Goal: Transaction & Acquisition: Obtain resource

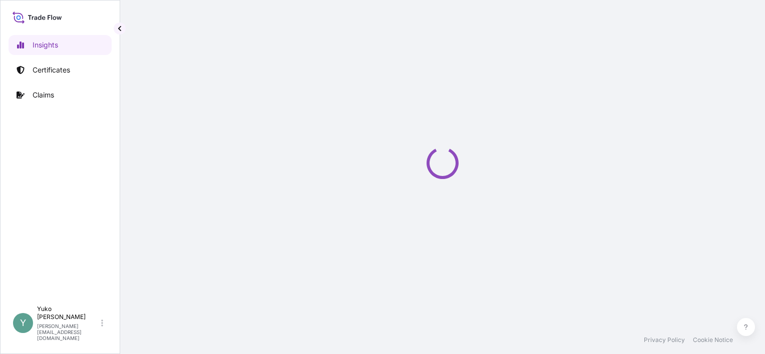
select select "2025"
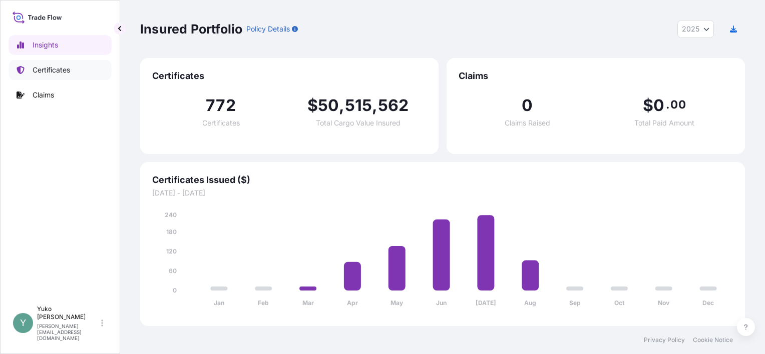
click at [42, 70] on p "Certificates" at bounding box center [52, 70] width 38 height 10
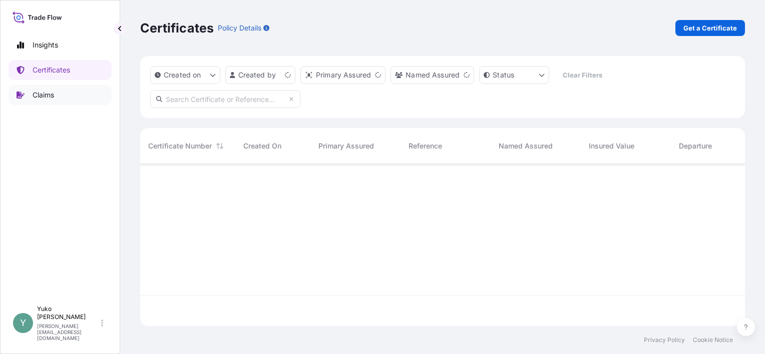
scroll to position [160, 596]
click at [725, 26] on p "Get a Certificate" at bounding box center [710, 28] width 54 height 10
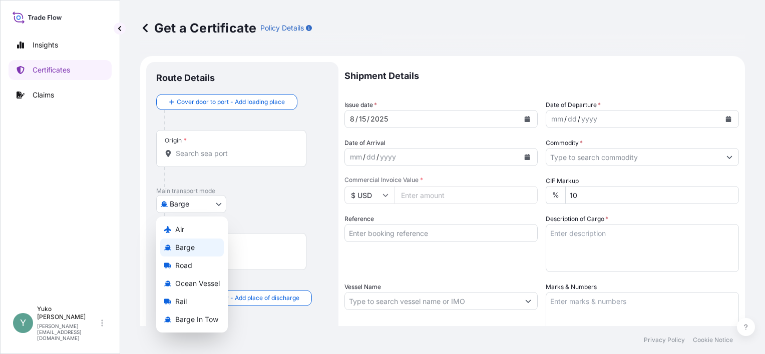
click at [205, 204] on body "Insights Certificates Claims Y [PERSON_NAME] [EMAIL_ADDRESS][DOMAIN_NAME] Get a…" at bounding box center [382, 177] width 765 height 354
click at [208, 286] on span "Ocean Vessel" at bounding box center [197, 284] width 45 height 10
select select "Ocean Vessel"
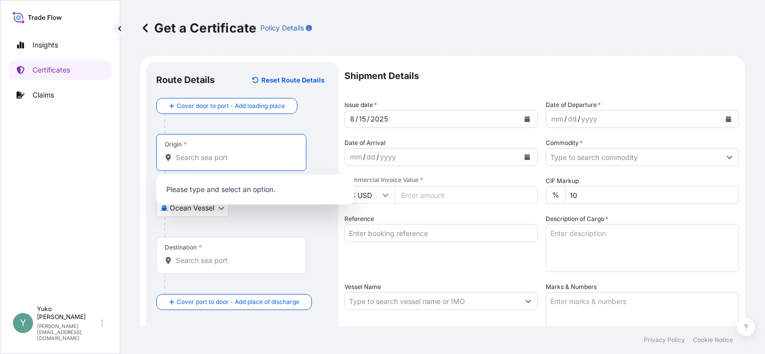
click at [228, 160] on input "Origin *" at bounding box center [235, 158] width 118 height 10
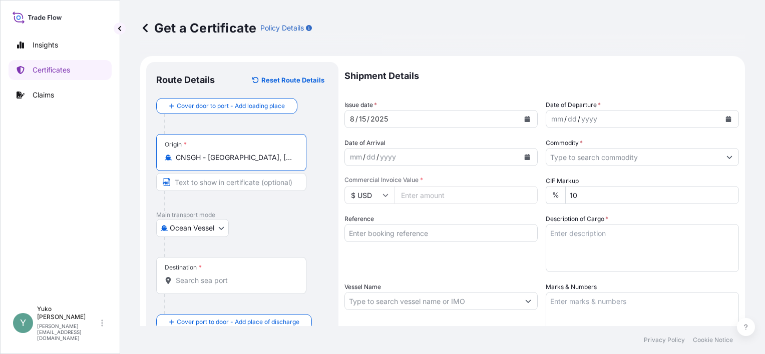
type input "CNSGH - [GEOGRAPHIC_DATA], [GEOGRAPHIC_DATA]"
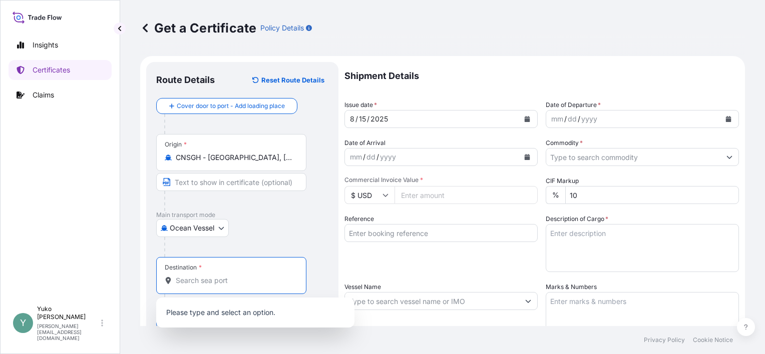
click at [232, 282] on input "Destination *" at bounding box center [235, 281] width 118 height 10
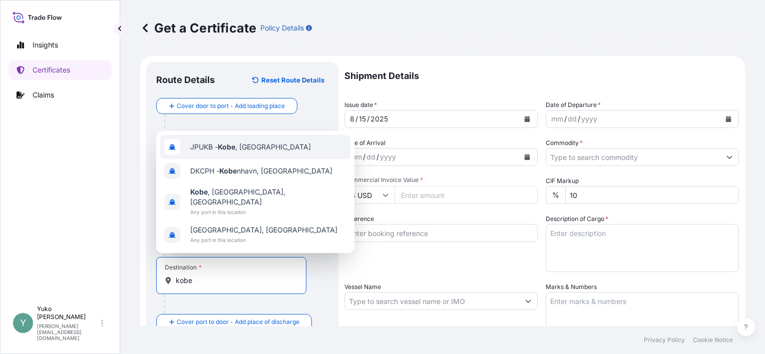
click at [232, 159] on div "JPUKB - [GEOGRAPHIC_DATA] , [GEOGRAPHIC_DATA]" at bounding box center [255, 147] width 190 height 24
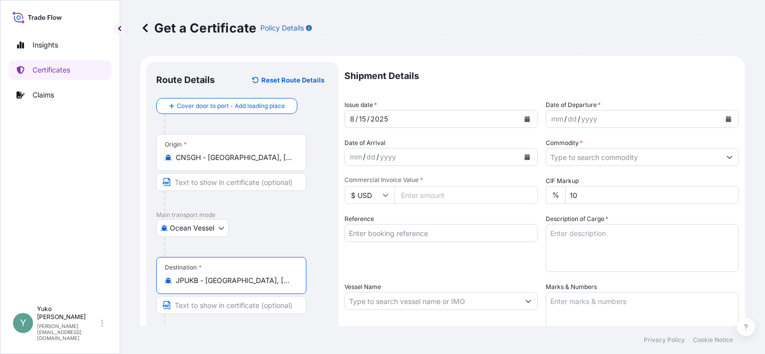
type input "JPUKB - [GEOGRAPHIC_DATA], [GEOGRAPHIC_DATA]"
click at [720, 124] on button "Calendar" at bounding box center [728, 119] width 16 height 16
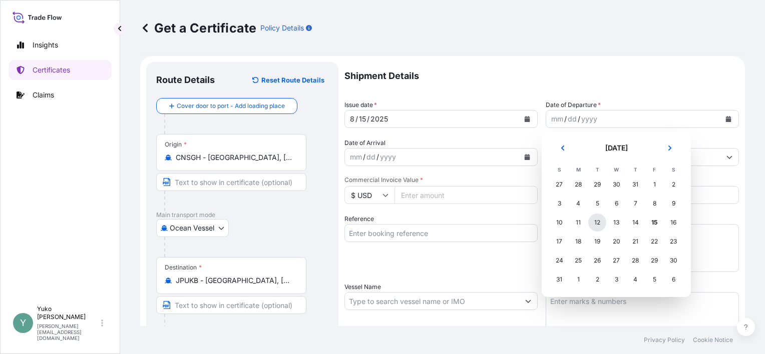
click at [597, 222] on div "12" at bounding box center [597, 223] width 18 height 18
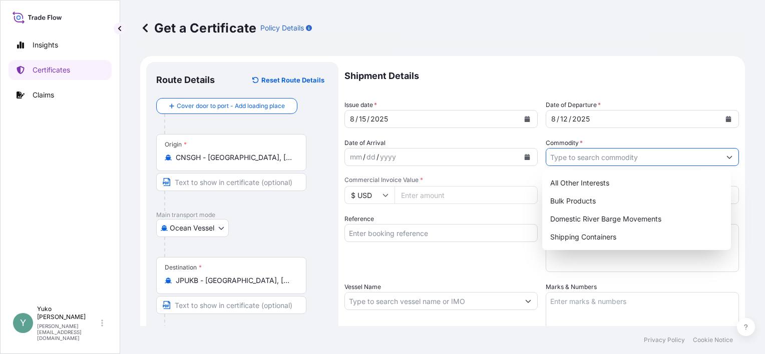
click at [646, 158] on input "Commodity *" at bounding box center [633, 157] width 174 height 18
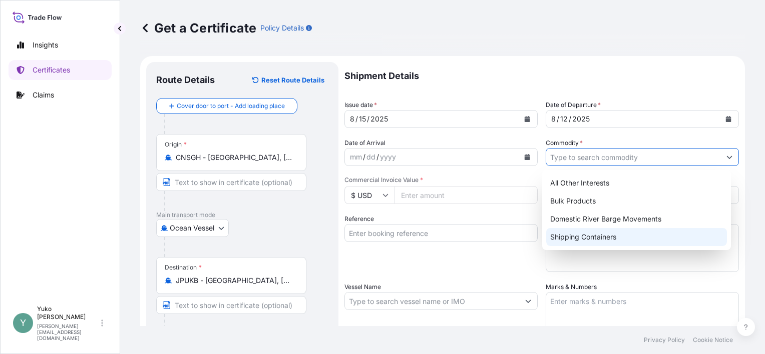
click at [604, 235] on div "Shipping Containers" at bounding box center [636, 237] width 181 height 18
type input "Shipping Containers"
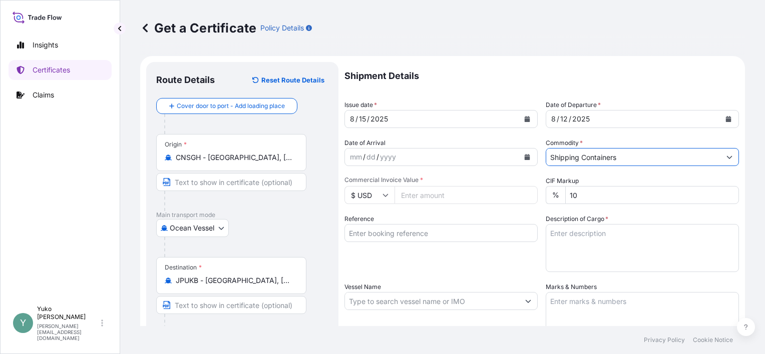
click at [382, 197] on icon at bounding box center [385, 195] width 6 height 6
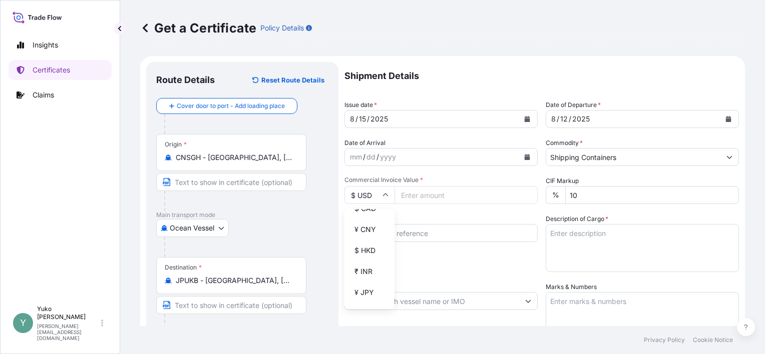
scroll to position [160, 0]
click at [364, 280] on div "¥ JPY" at bounding box center [369, 272] width 42 height 19
type input "¥ JPY"
click at [444, 198] on input "Commercial Invoice Value *" at bounding box center [465, 195] width 143 height 18
type input "2477800"
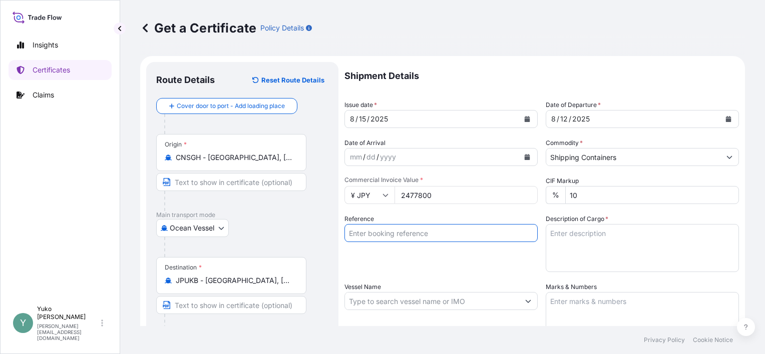
click at [475, 236] on input "Reference" at bounding box center [440, 233] width 193 height 18
click at [472, 236] on input "Reference" at bounding box center [440, 233] width 193 height 18
paste input "PASU5163191430"
type input "PASU5163191430"
click at [487, 268] on div "Reference PASU5163191430" at bounding box center [440, 243] width 193 height 58
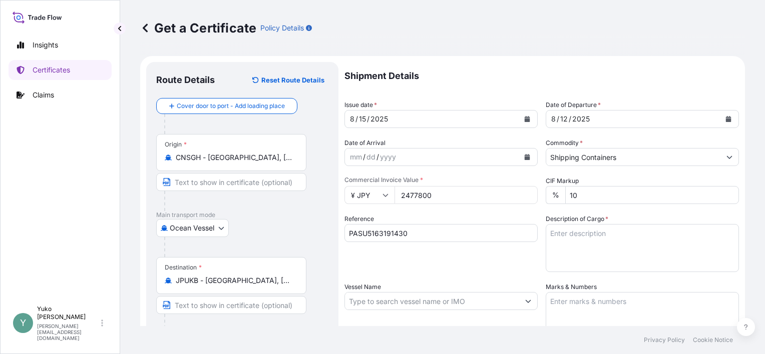
click at [604, 237] on textarea "Description of Cargo *" at bounding box center [641, 248] width 193 height 48
click at [583, 240] on textarea "Description of Cargo *" at bounding box center [641, 248] width 193 height 48
paste textarea "MERQUAT(TM) 550PR POLYMER"
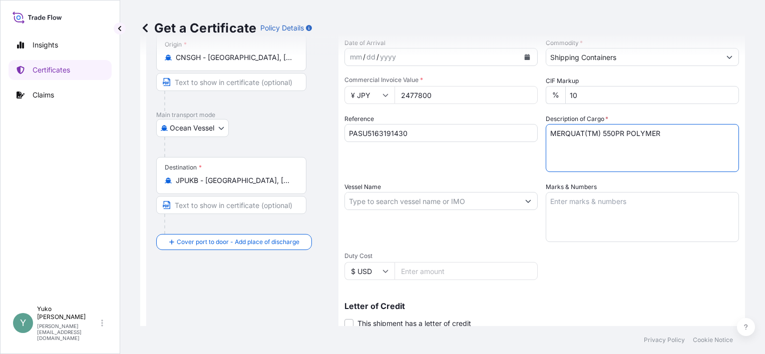
scroll to position [246, 0]
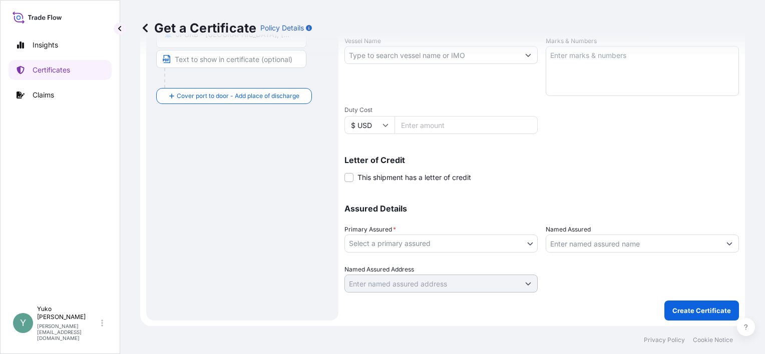
type textarea "MERQUAT(TM) 550PR POLYMER"
click at [484, 245] on body "Insights Certificates Claims Y [PERSON_NAME] [EMAIL_ADDRESS][DOMAIN_NAME] Get a…" at bounding box center [382, 177] width 765 height 354
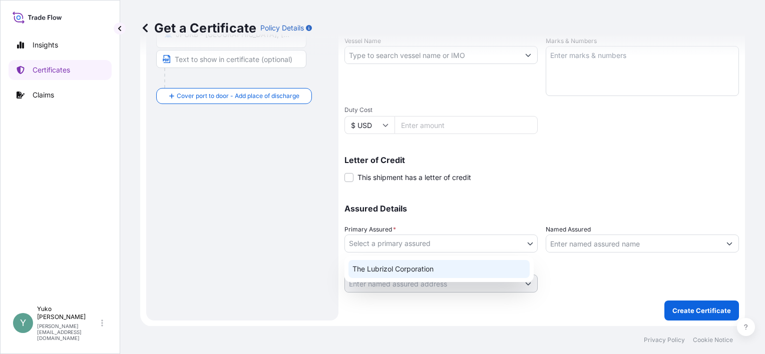
click at [453, 268] on div "The Lubrizol Corporation" at bounding box center [438, 269] width 181 height 18
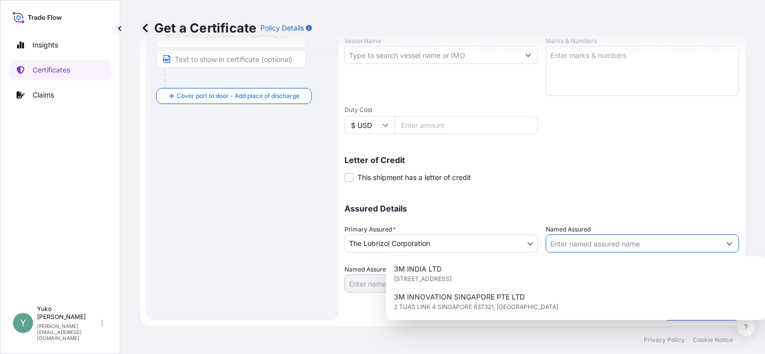
click at [570, 241] on input "Named Assured" at bounding box center [633, 244] width 174 height 18
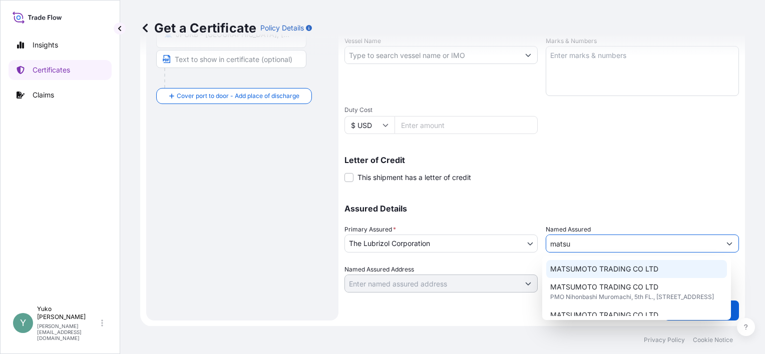
click at [599, 270] on span "MATSUMOTO TRADING CO LTD" at bounding box center [604, 269] width 108 height 10
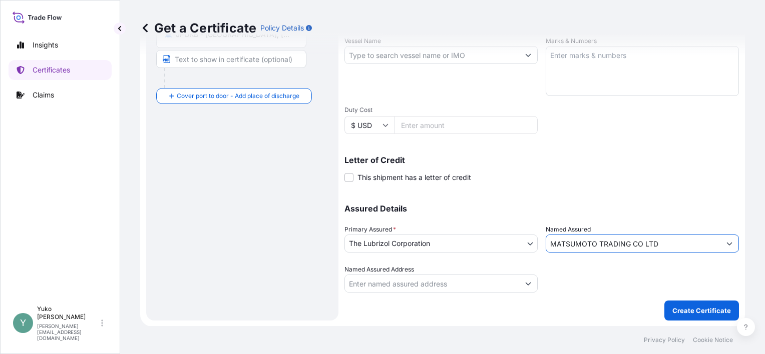
type input "MATSUMOTO TRADING CO LTD"
click at [510, 281] on input "Named Assured Address" at bounding box center [432, 284] width 174 height 18
click at [599, 279] on div at bounding box center [641, 279] width 193 height 28
click at [680, 308] on p "Create Certificate" at bounding box center [701, 311] width 59 height 10
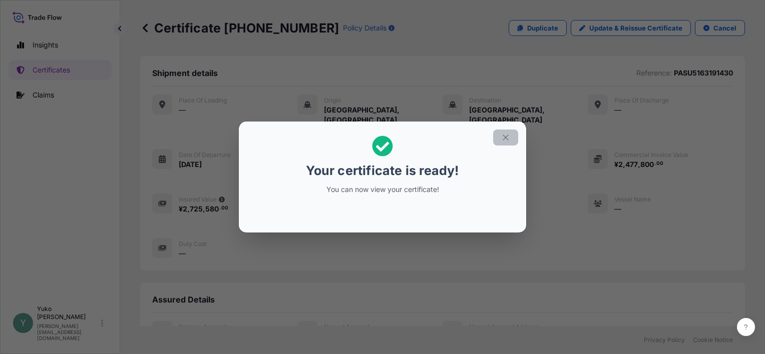
click at [504, 138] on icon "button" at bounding box center [505, 137] width 9 height 9
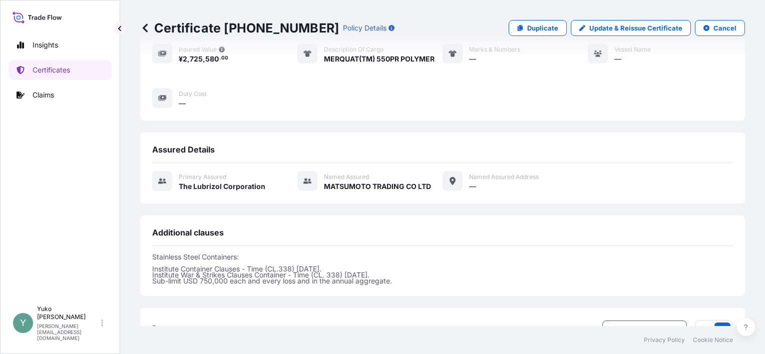
scroll to position [274, 0]
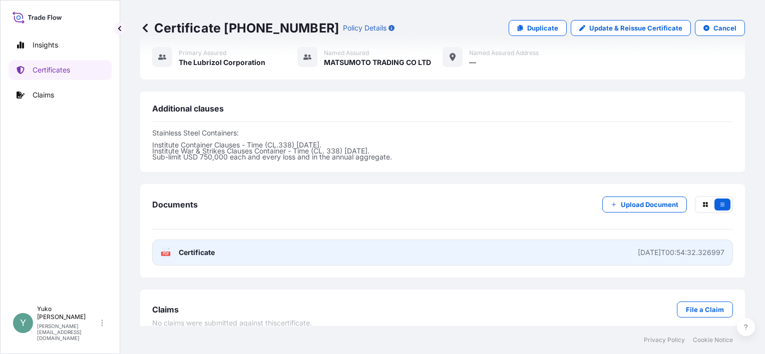
click at [650, 248] on div "[DATE]T00:54:32.326997" at bounding box center [680, 253] width 87 height 10
